Goal: Task Accomplishment & Management: Use online tool/utility

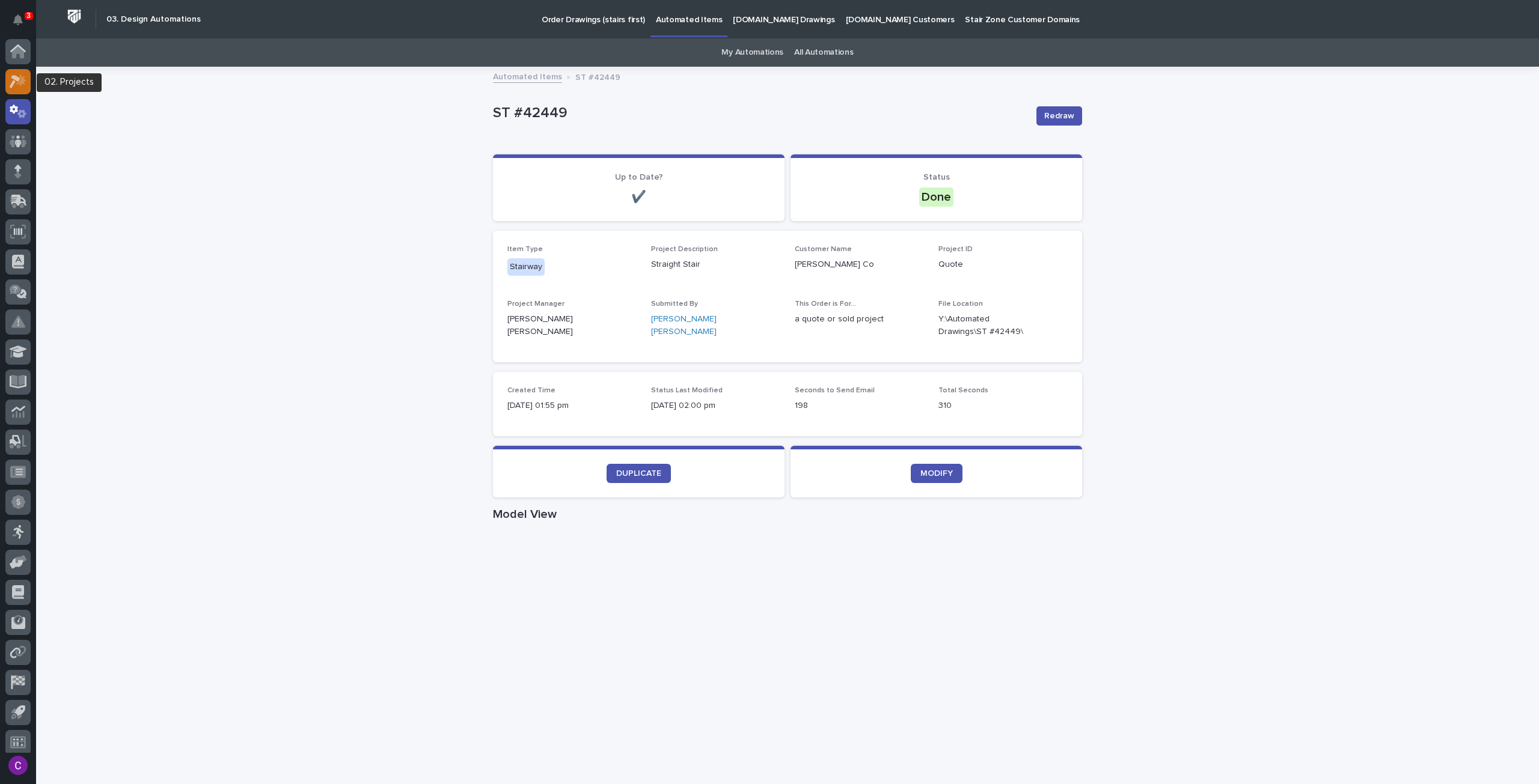
click at [20, 83] on icon at bounding box center [22, 80] width 10 height 12
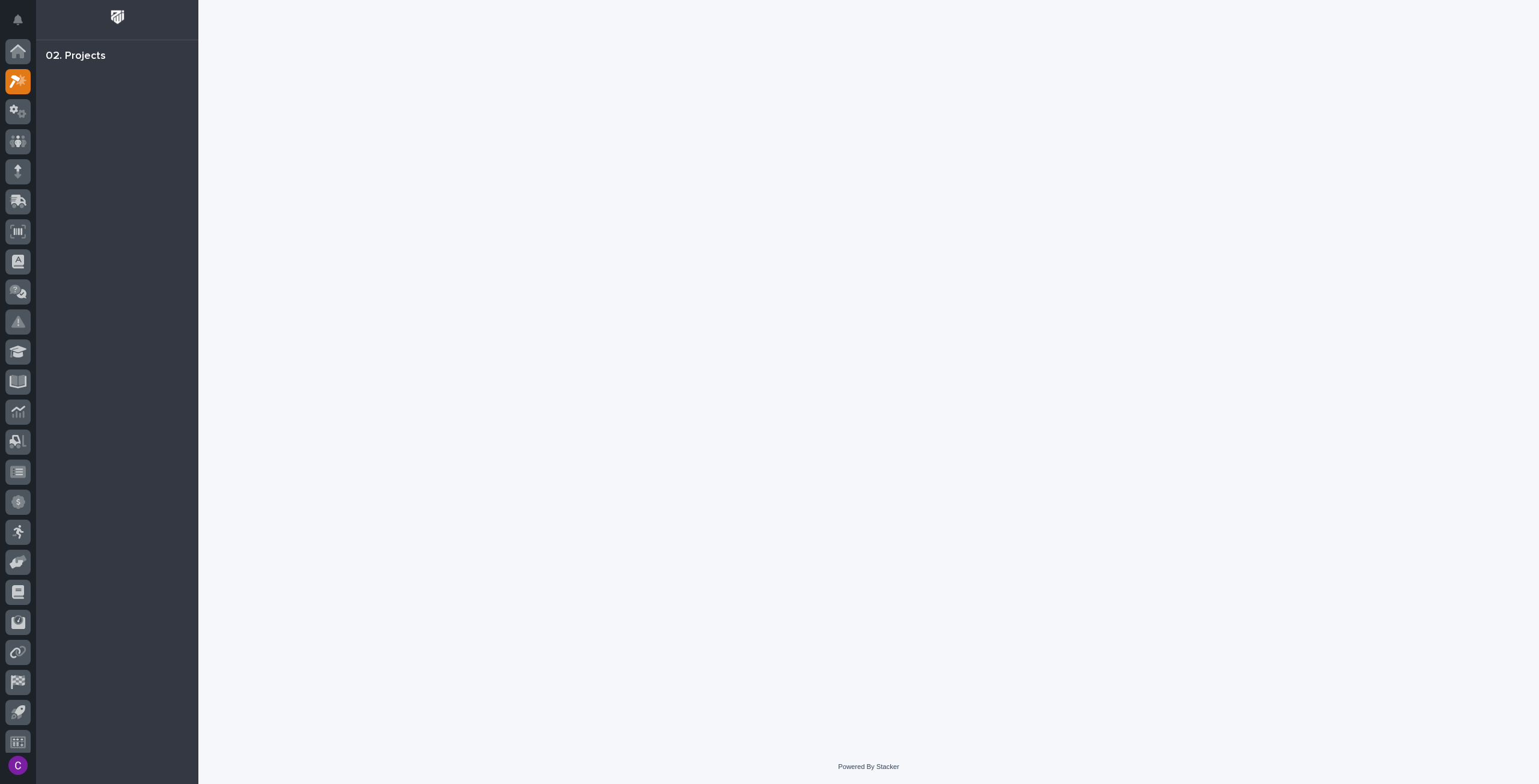
scroll to position [7, 0]
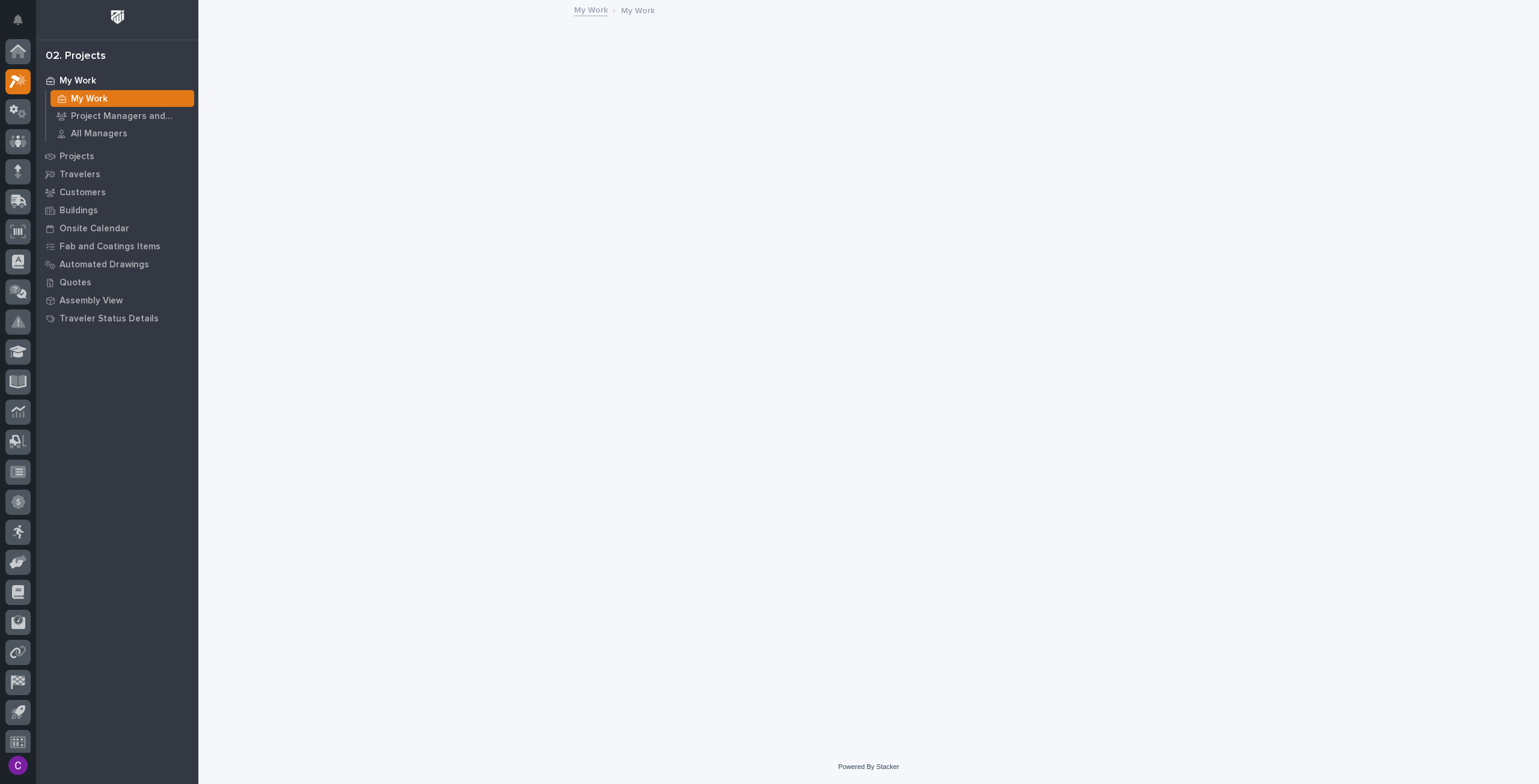
scroll to position [7, 0]
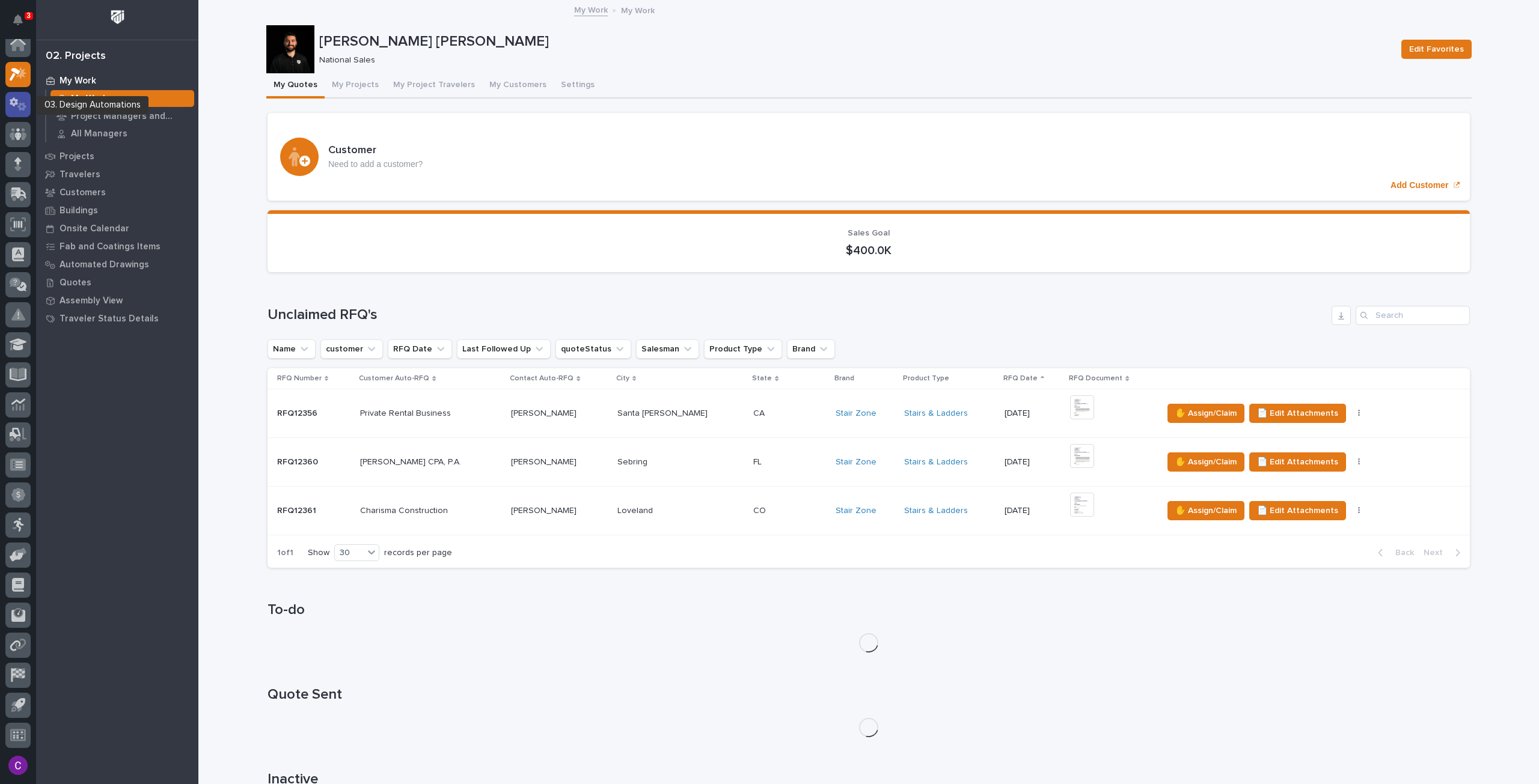
click at [13, 103] on icon at bounding box center [18, 104] width 17 height 14
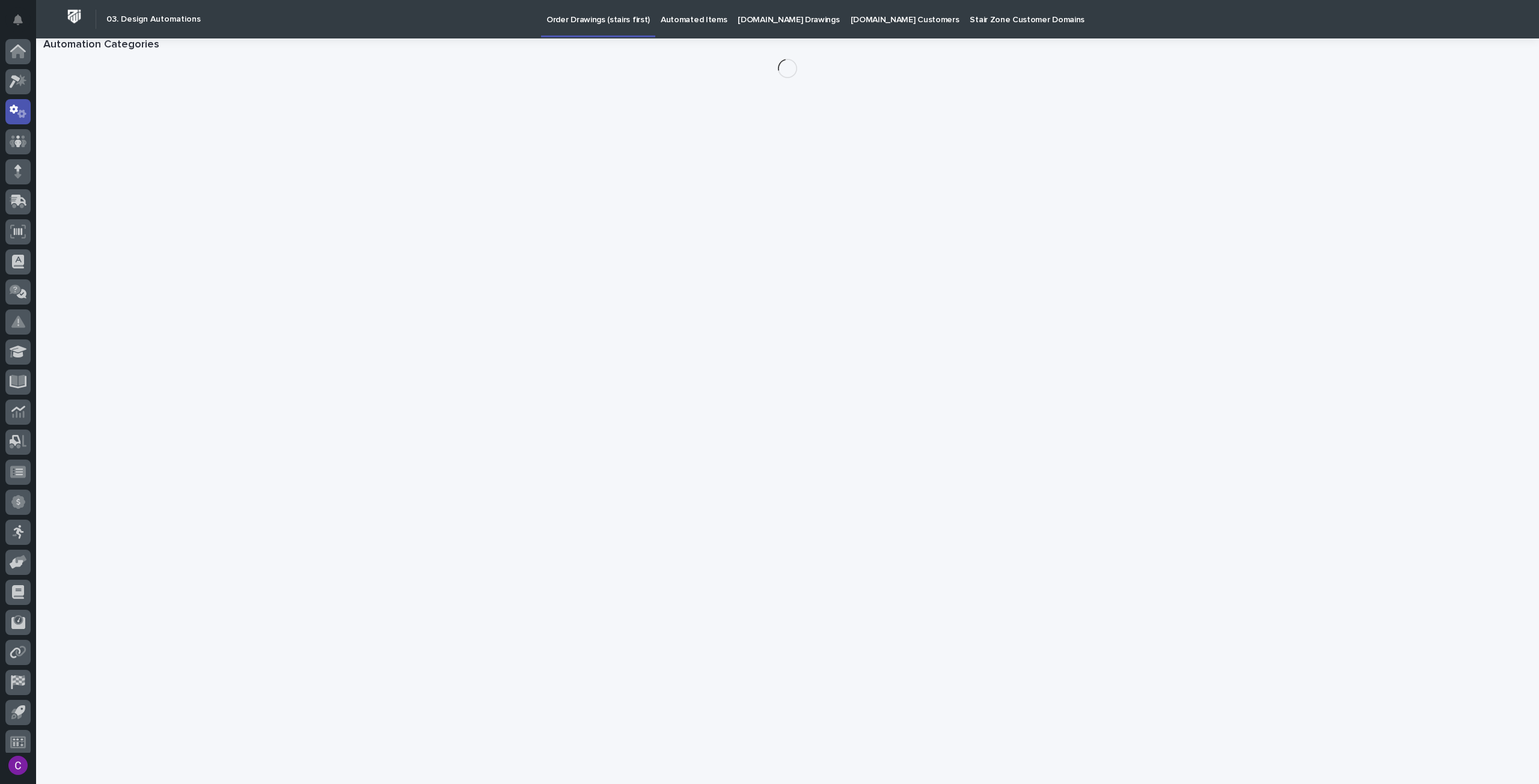
scroll to position [7, 0]
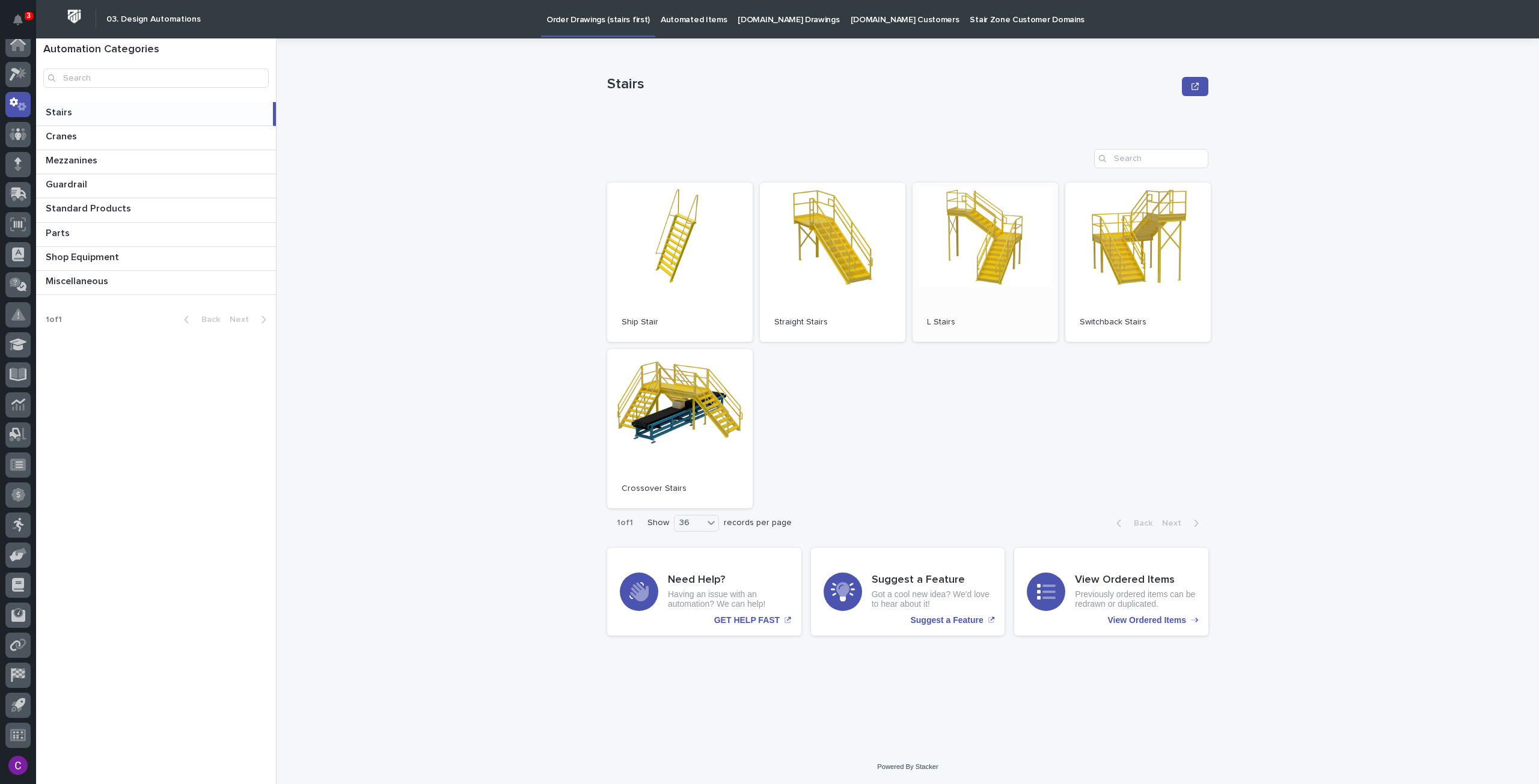
click at [994, 231] on link "Open" at bounding box center [985, 262] width 145 height 159
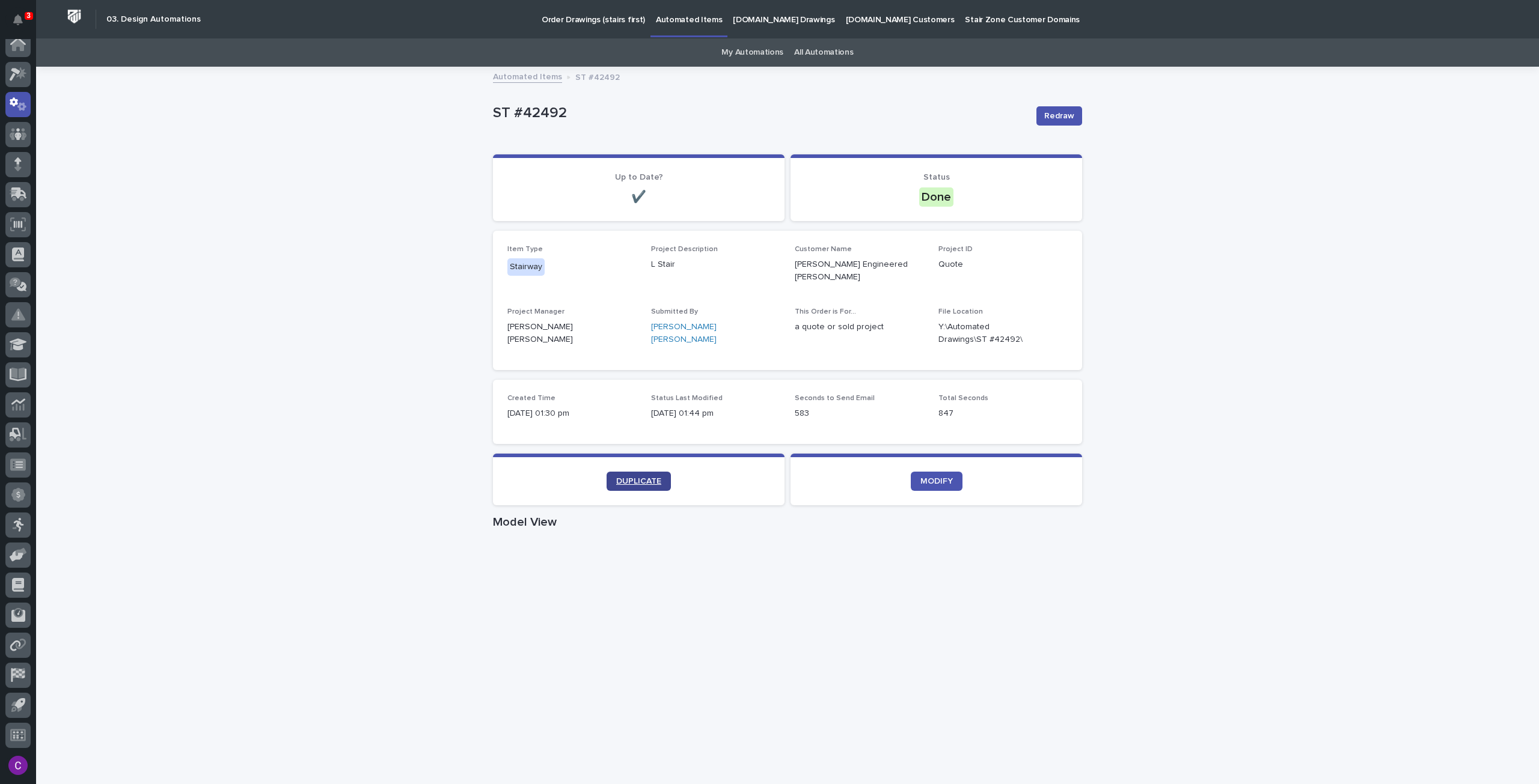
click at [643, 478] on link "DUPLICATE" at bounding box center [638, 481] width 64 height 19
